Goal: Transaction & Acquisition: Purchase product/service

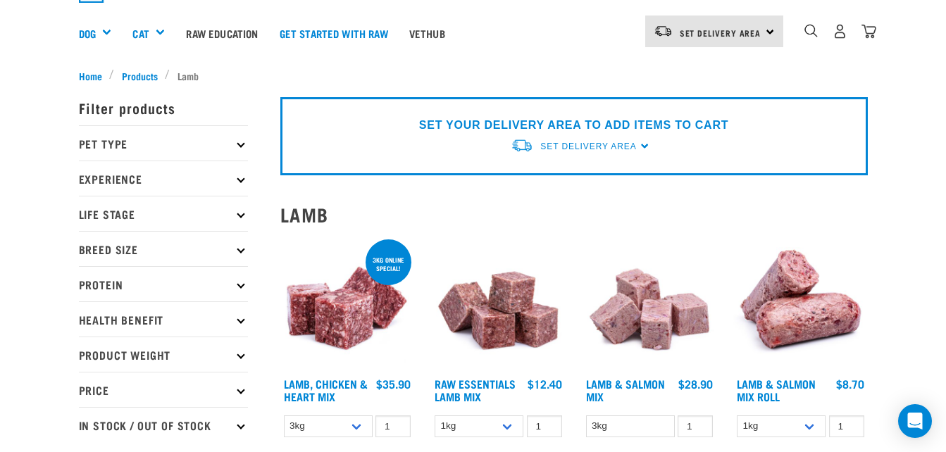
scroll to position [28, 0]
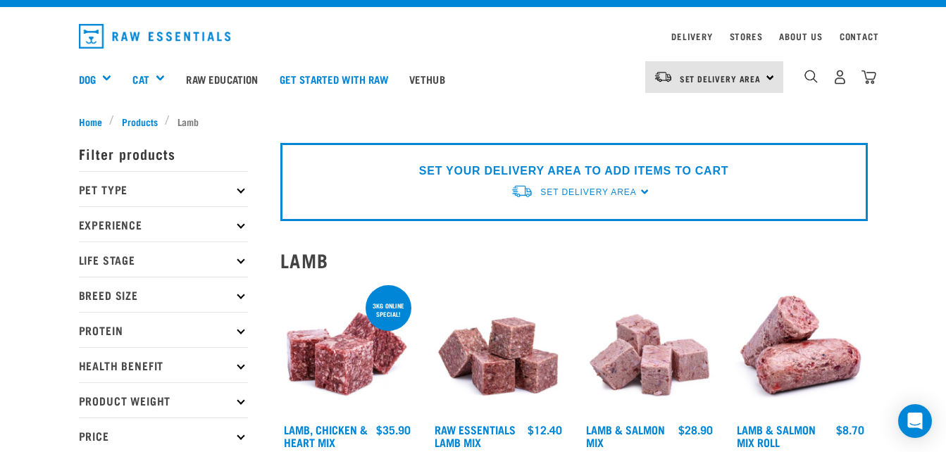
click at [242, 188] on icon at bounding box center [241, 189] width 8 height 8
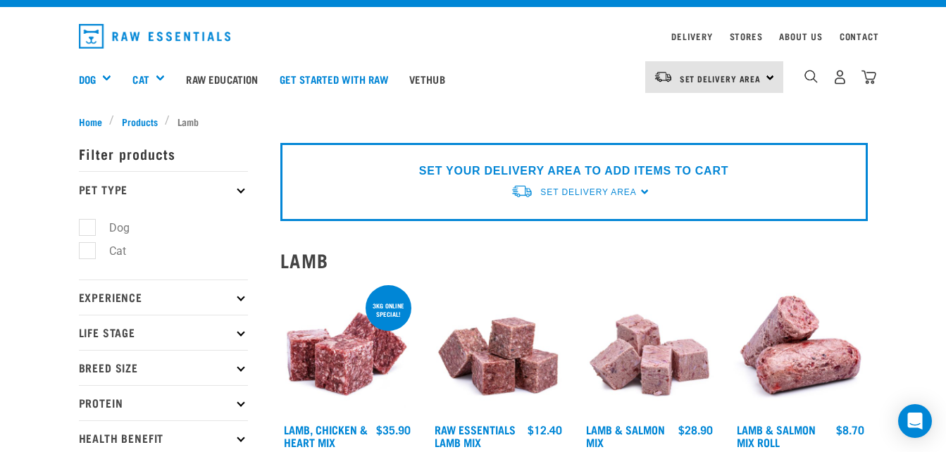
click at [89, 227] on label "Dog" at bounding box center [111, 228] width 49 height 18
click at [88, 227] on input "Dog" at bounding box center [83, 224] width 9 height 9
checkbox input "true"
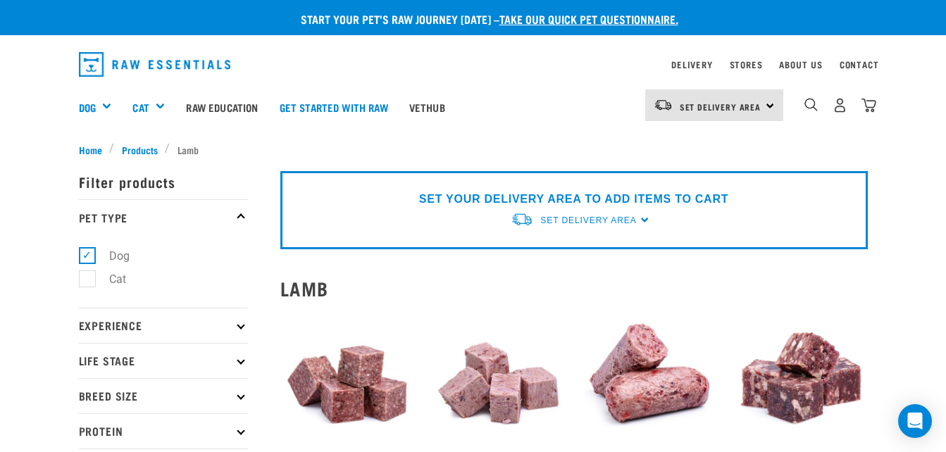
click at [573, 220] on span "Set Delivery Area" at bounding box center [588, 220] width 96 height 10
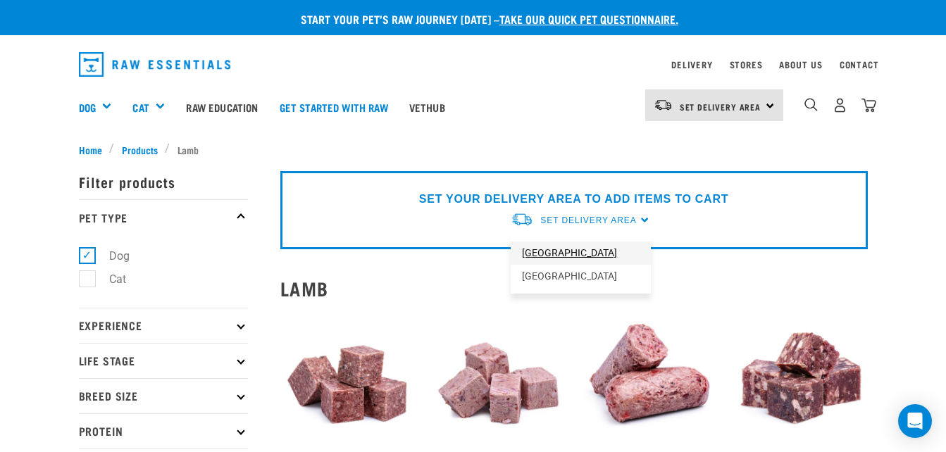
click at [560, 248] on link "[GEOGRAPHIC_DATA]" at bounding box center [581, 253] width 140 height 23
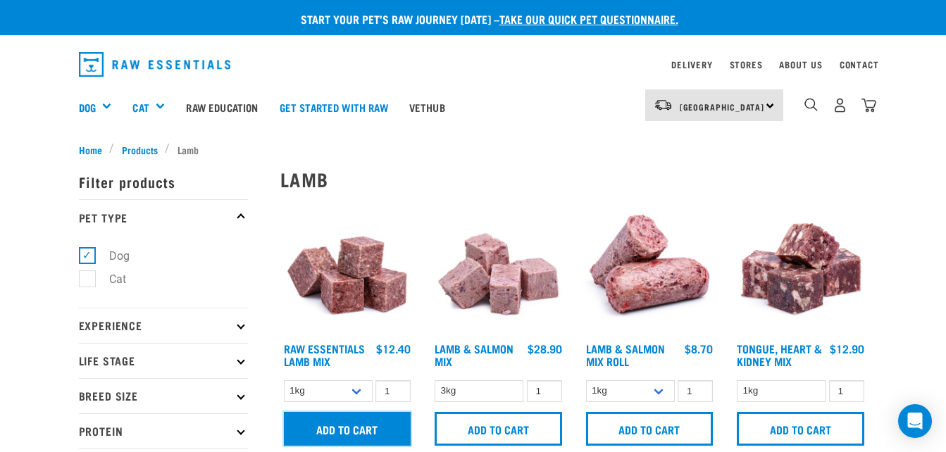
click at [351, 422] on input "Add to cart" at bounding box center [347, 429] width 127 height 34
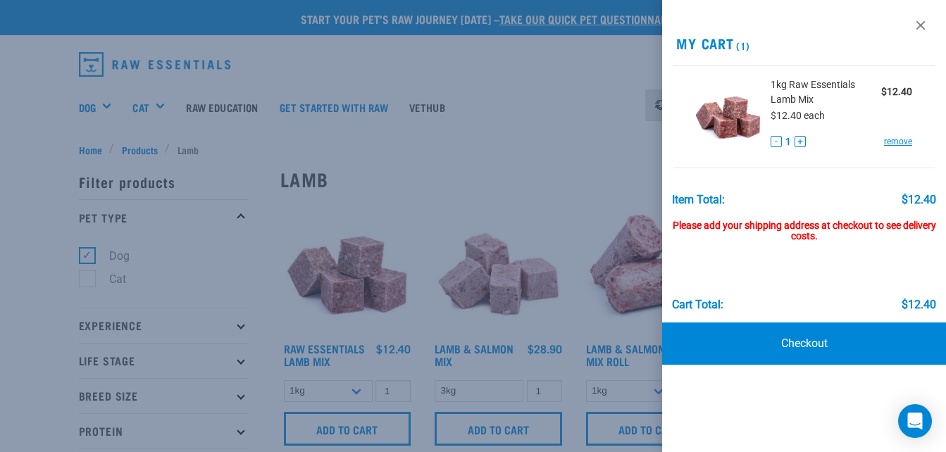
click at [920, 238] on div "Please add your shipping address at checkout to see delivery costs." at bounding box center [804, 224] width 265 height 37
click at [918, 27] on link at bounding box center [920, 25] width 23 height 23
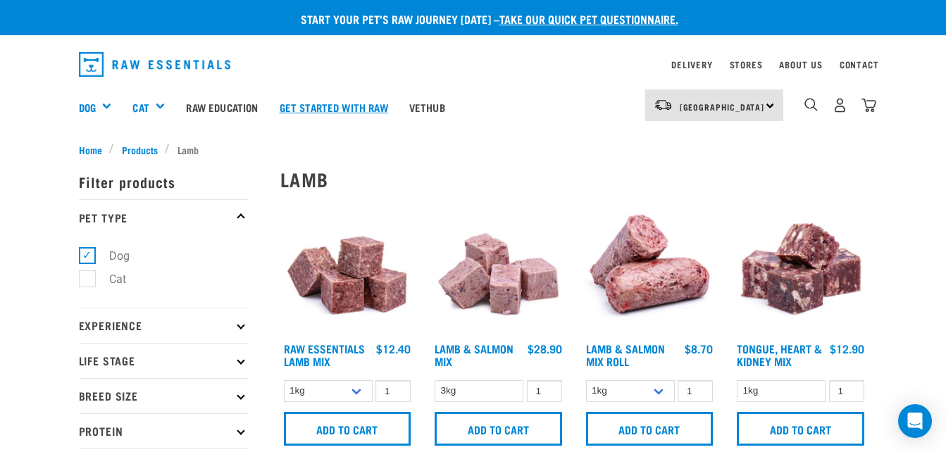
click at [365, 105] on link "Get started with Raw" at bounding box center [334, 107] width 130 height 56
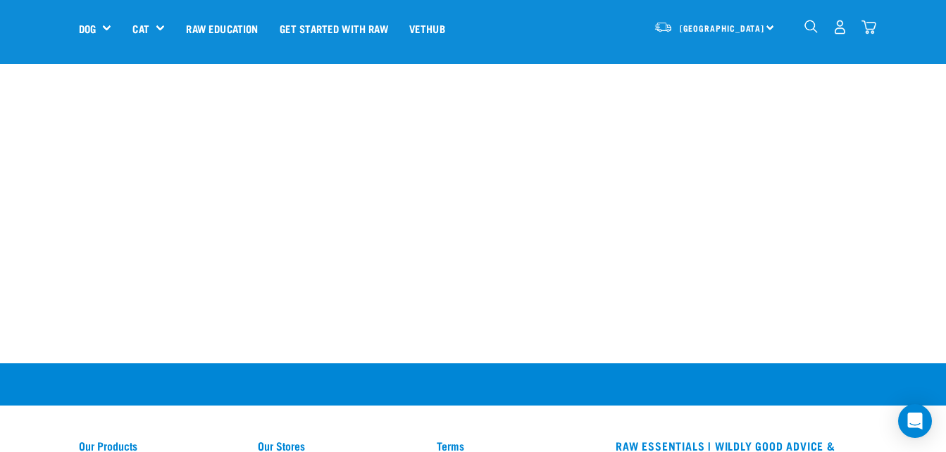
scroll to position [1803, 0]
